Goal: Find specific page/section: Find specific page/section

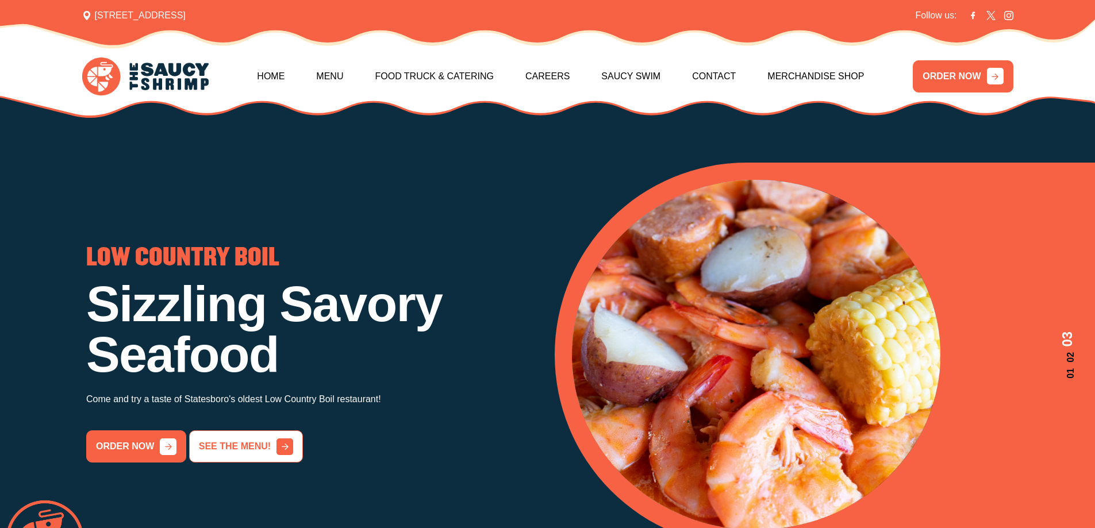
click at [273, 435] on link "See the menu!" at bounding box center [246, 447] width 114 height 32
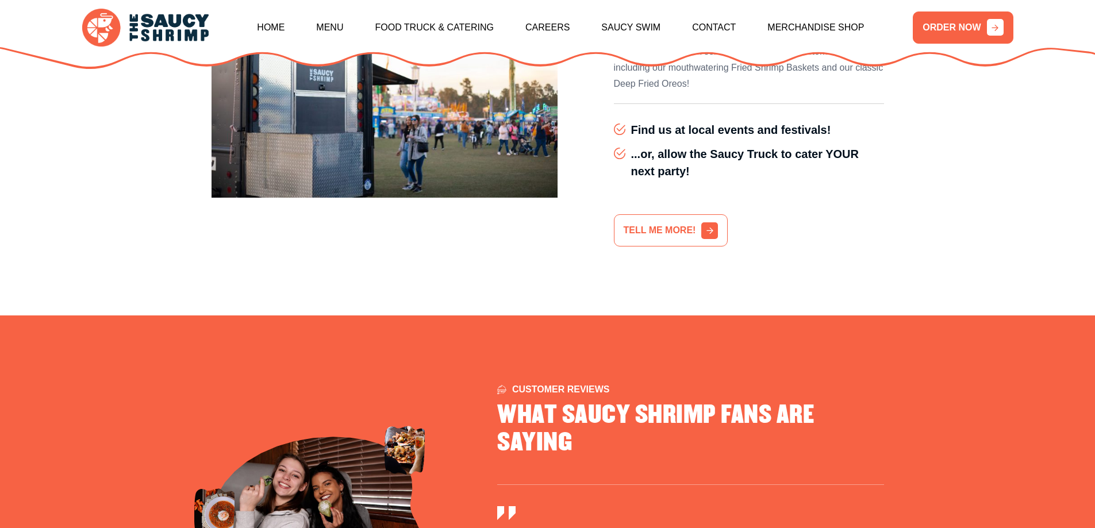
scroll to position [3407, 0]
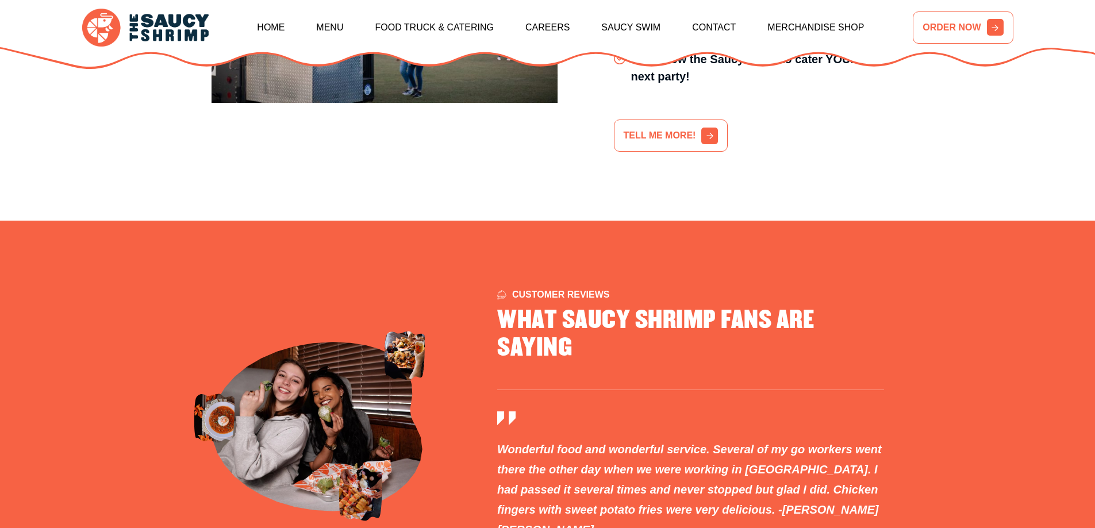
click at [974, 23] on link "ORDER NOW" at bounding box center [963, 28] width 100 height 32
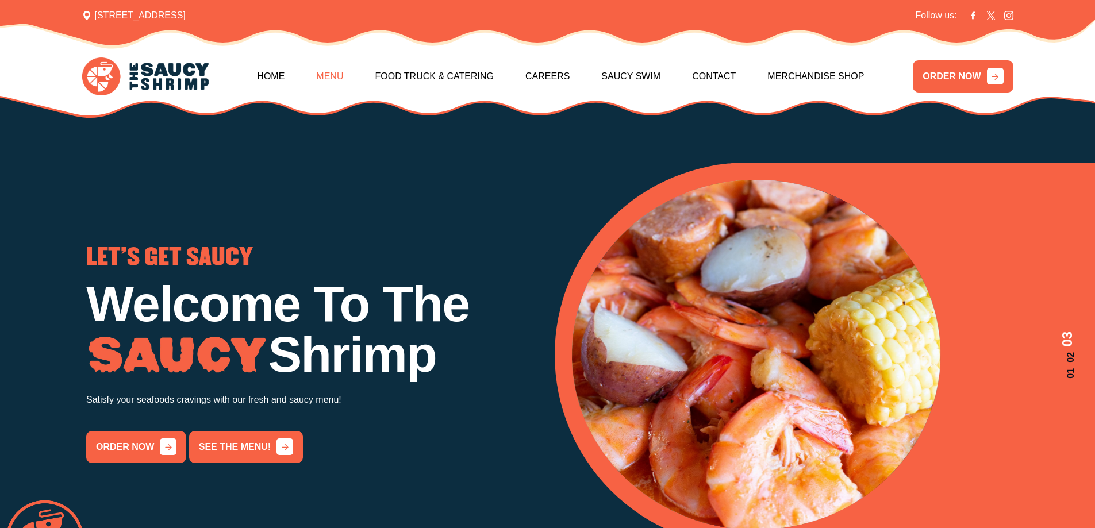
click at [340, 76] on link "Menu" at bounding box center [329, 76] width 27 height 49
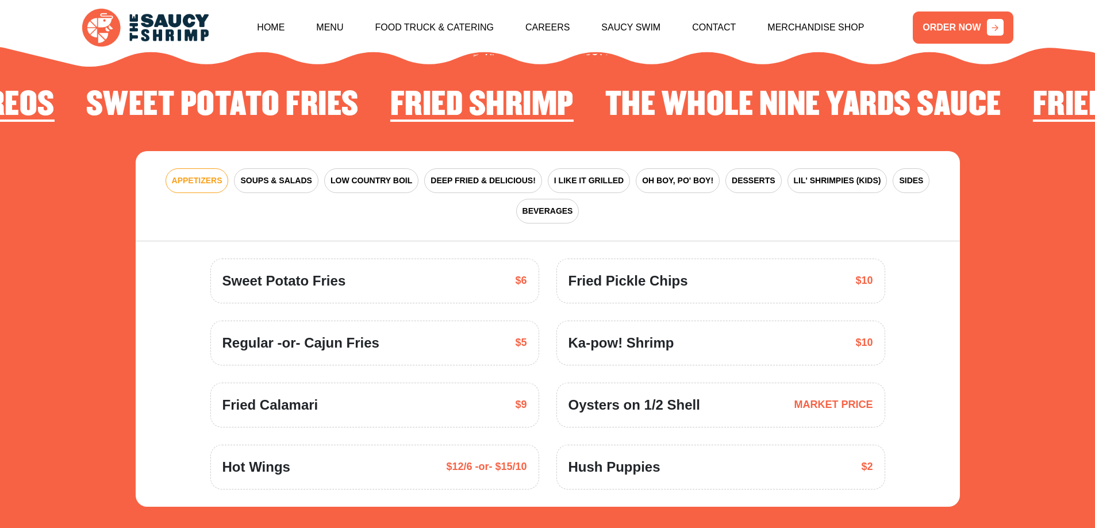
scroll to position [1746, 0]
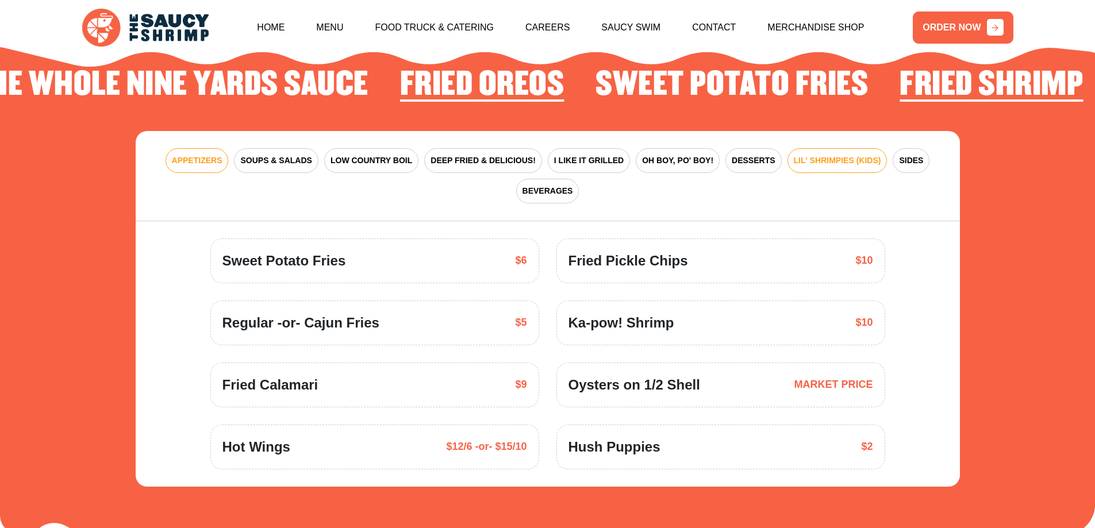
click at [841, 155] on span "LIL' SHRIMPIES (KIDS)" at bounding box center [837, 161] width 87 height 12
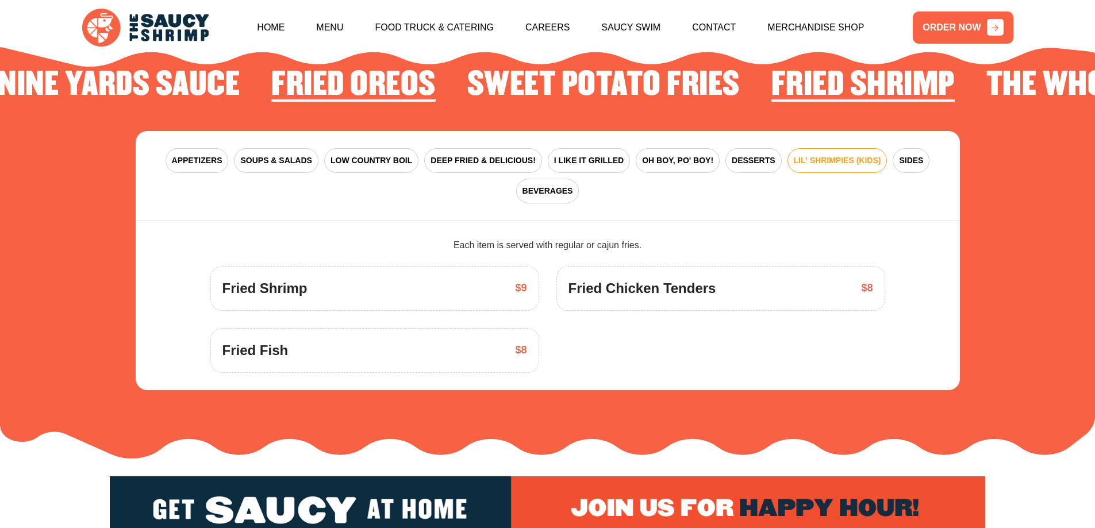
click at [833, 155] on span "LIL' SHRIMPIES (KIDS)" at bounding box center [837, 161] width 87 height 12
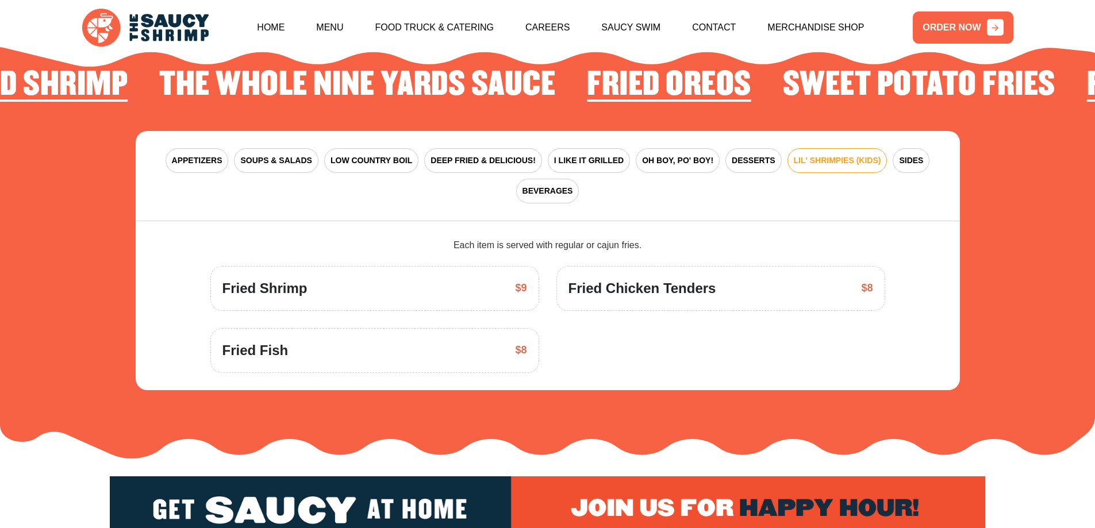
click at [307, 278] on span "Fried Shrimp" at bounding box center [265, 288] width 85 height 21
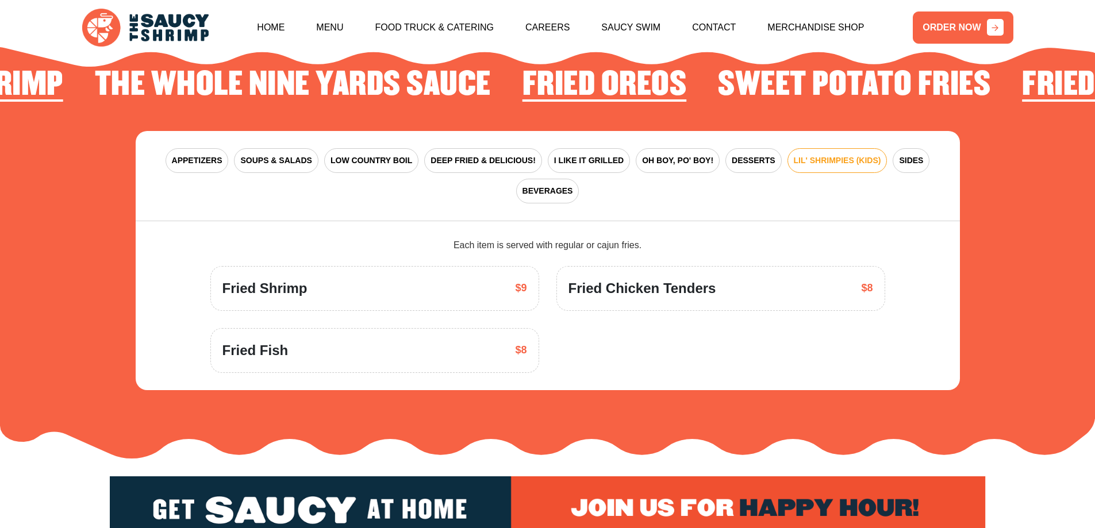
click at [455, 280] on div "Fried Shrimp $9" at bounding box center [375, 288] width 305 height 21
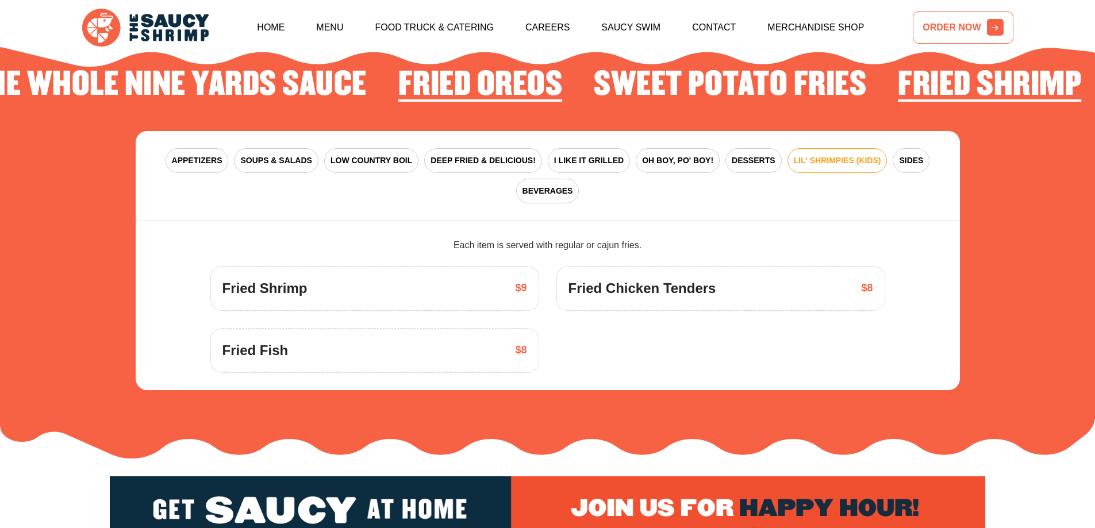
click at [1002, 20] on icon at bounding box center [995, 27] width 17 height 17
